Goal: Use online tool/utility: Utilize a website feature to perform a specific function

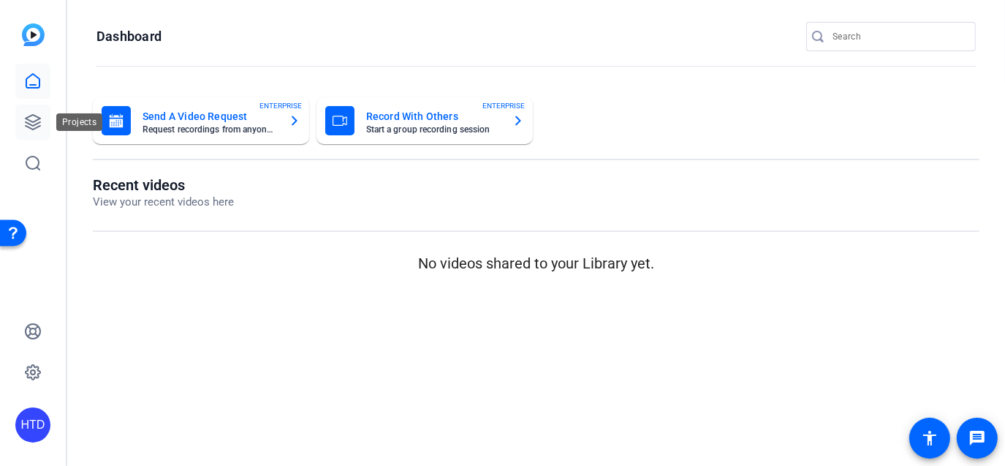
click at [32, 120] on icon at bounding box center [33, 122] width 18 height 18
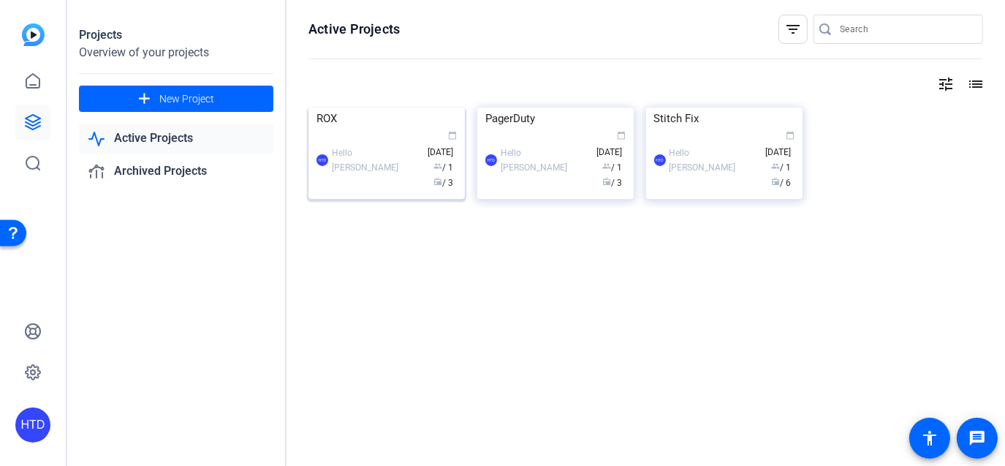
click at [346, 129] on div "ROX" at bounding box center [386, 118] width 140 height 22
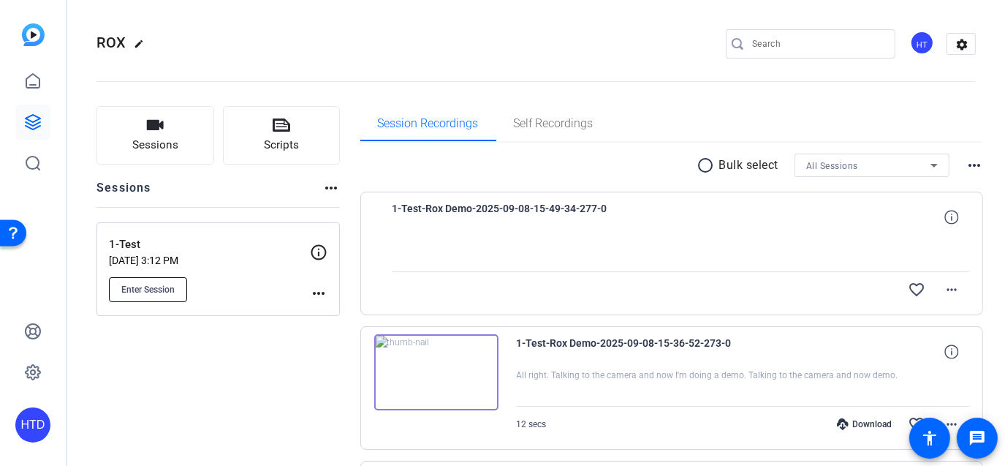
click at [159, 285] on span "Enter Session" at bounding box center [147, 290] width 53 height 12
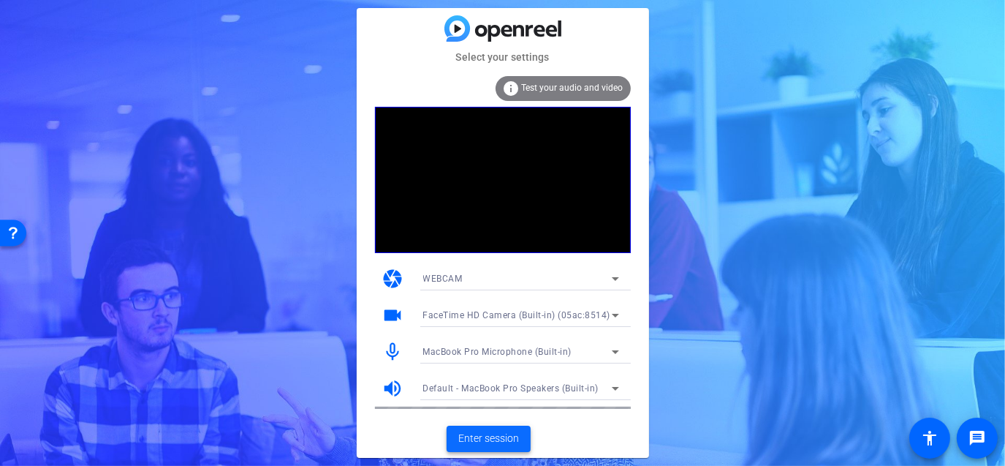
click at [471, 433] on span "Enter session" at bounding box center [488, 438] width 61 height 15
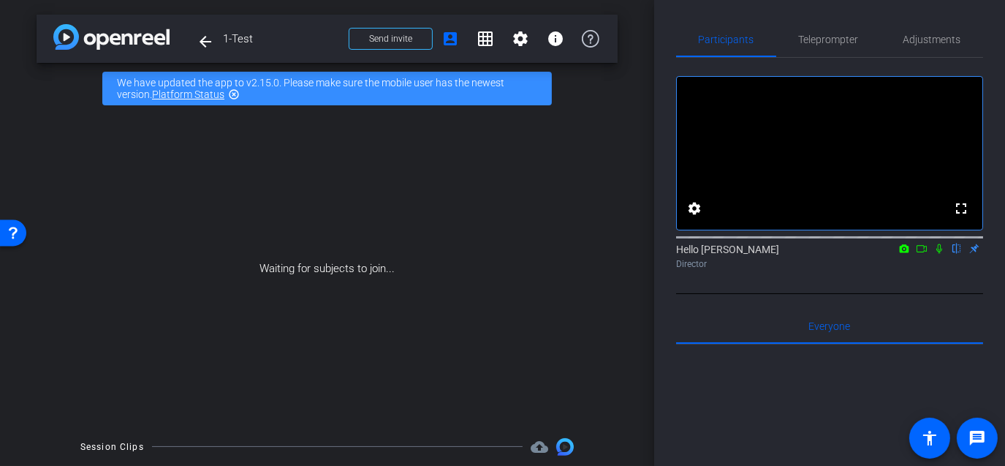
click at [939, 254] on icon at bounding box center [939, 248] width 12 height 10
click at [937, 254] on icon at bounding box center [939, 248] width 12 height 10
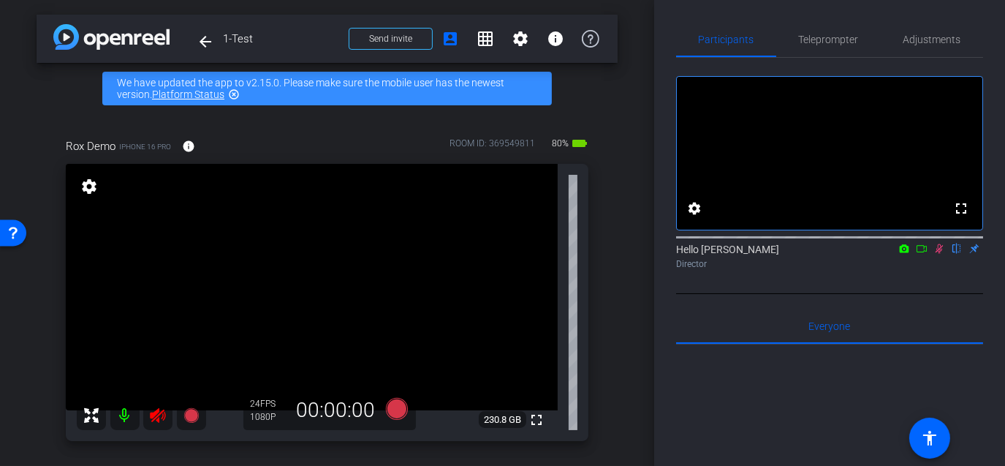
click at [920, 254] on icon at bounding box center [922, 248] width 12 height 10
